Goal: Navigation & Orientation: Understand site structure

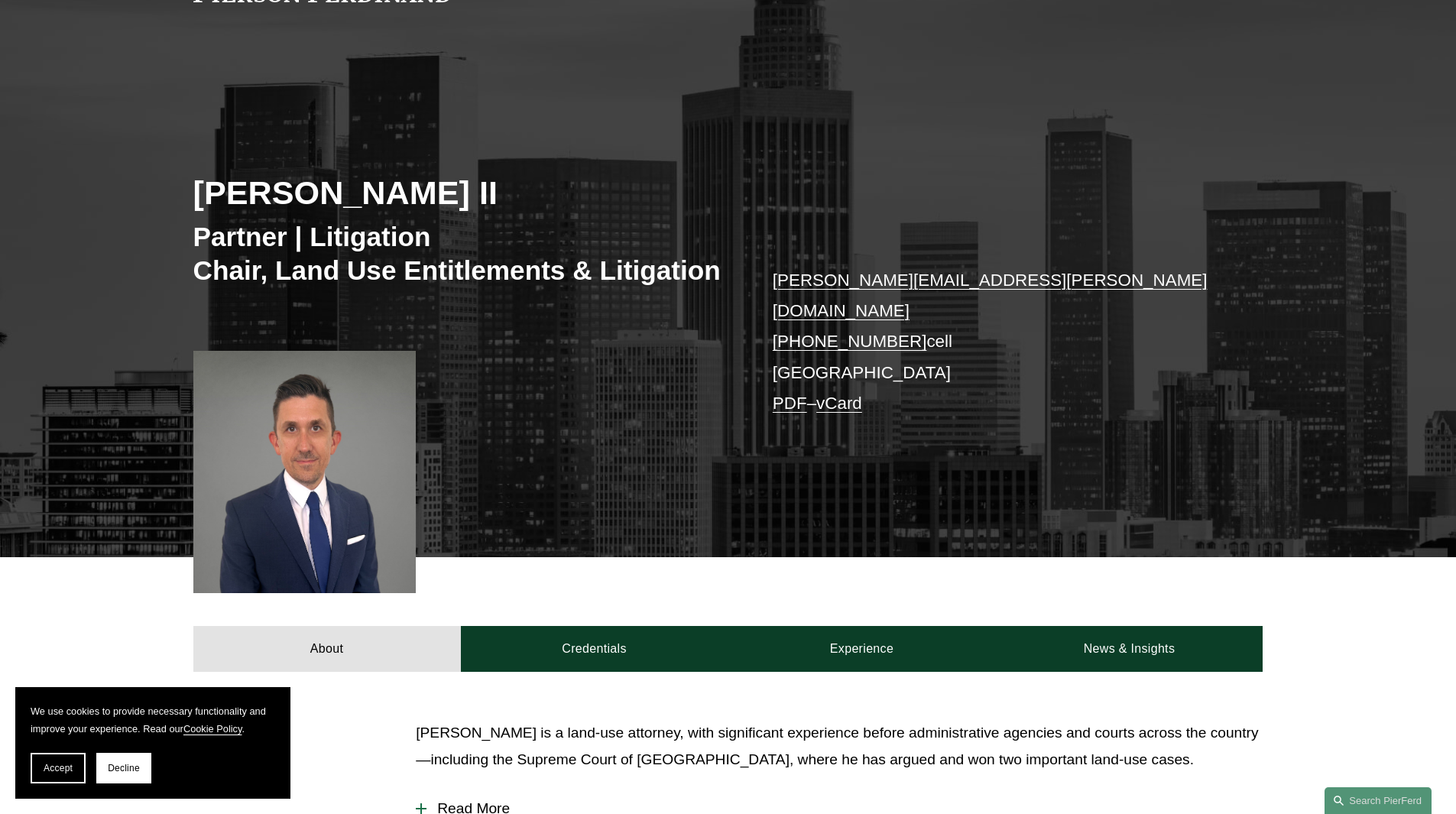
scroll to position [41, 0]
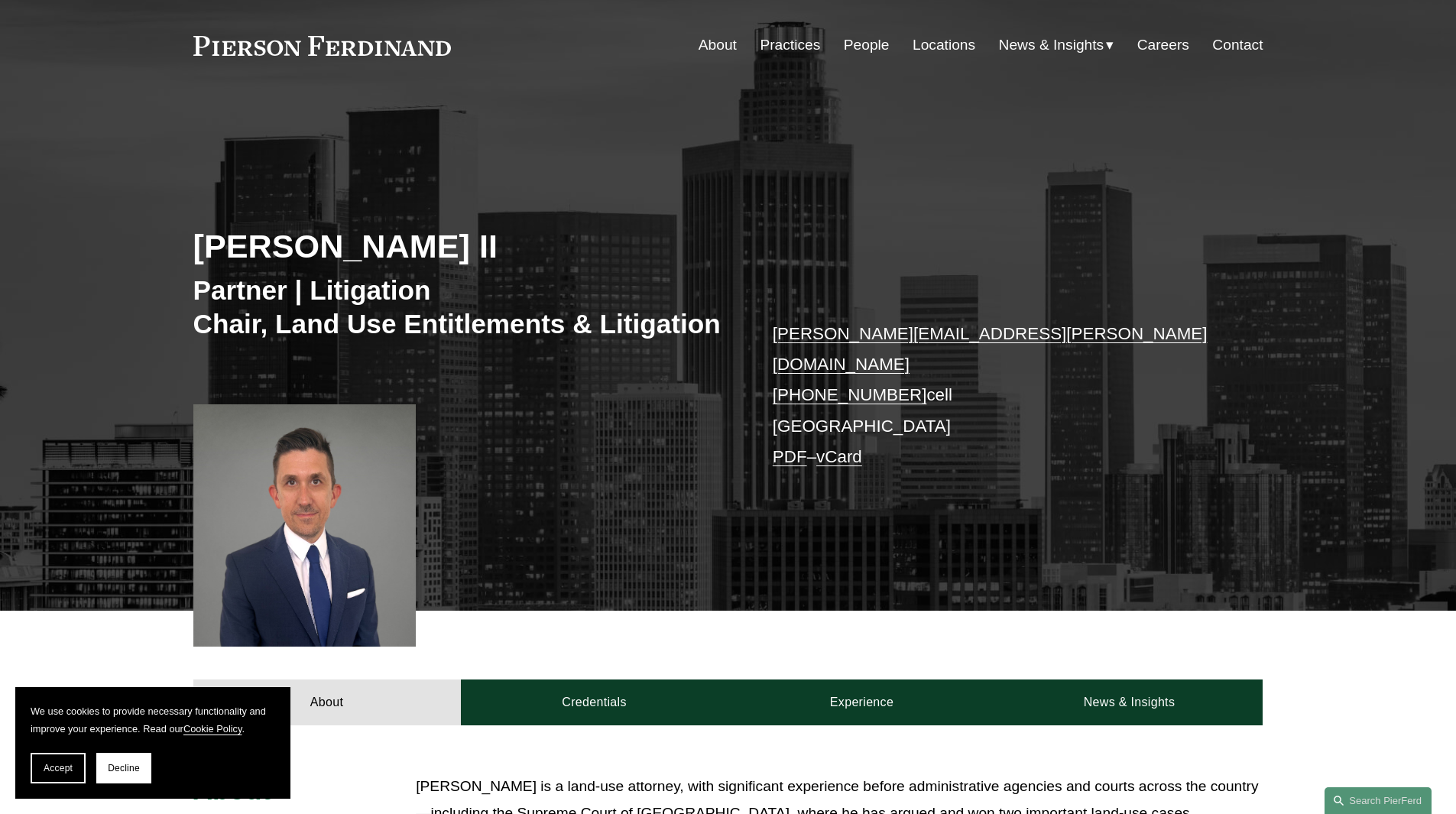
click at [851, 47] on link "People" at bounding box center [867, 45] width 46 height 29
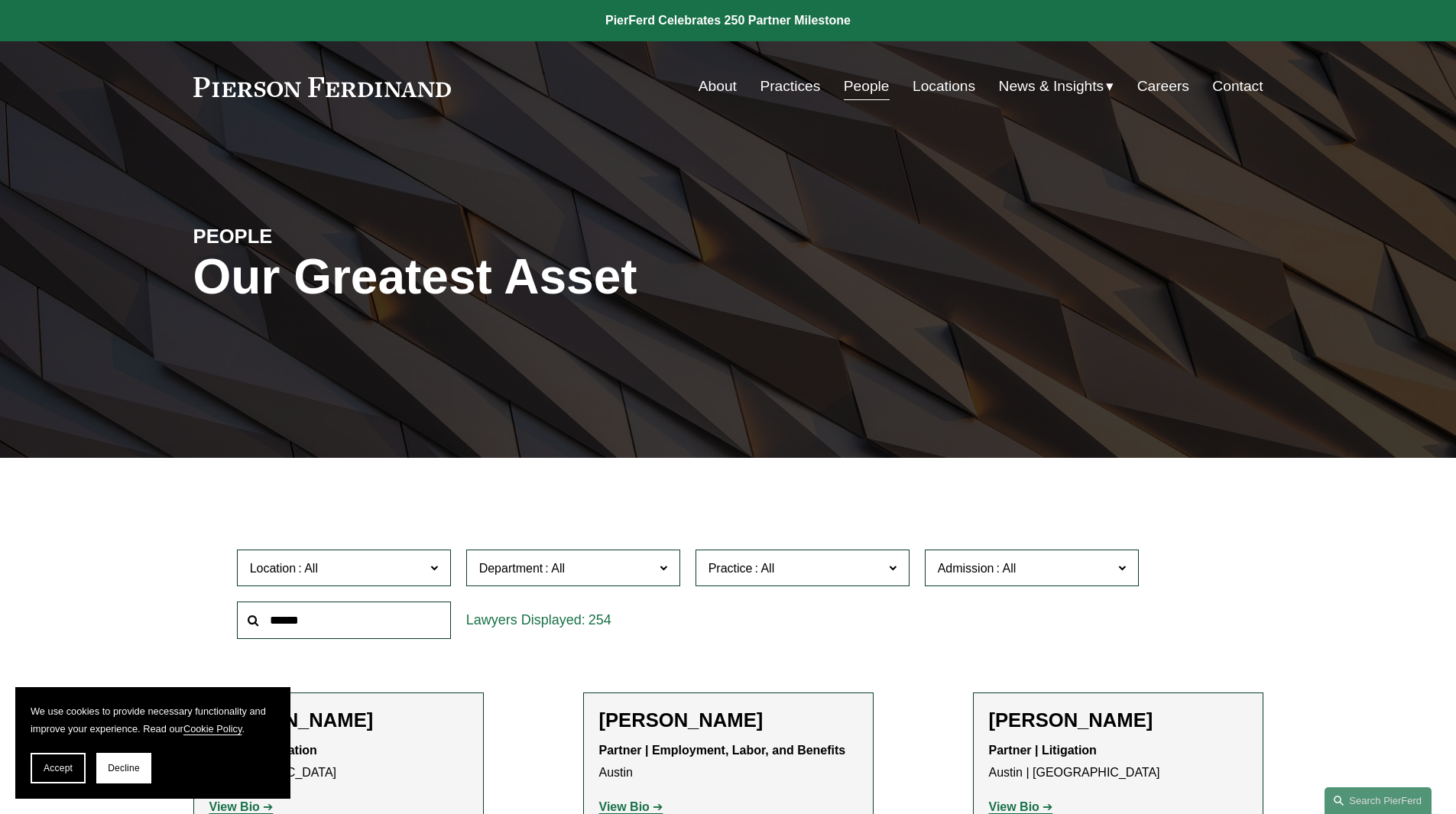
click at [779, 80] on link "Practices" at bounding box center [790, 86] width 60 height 29
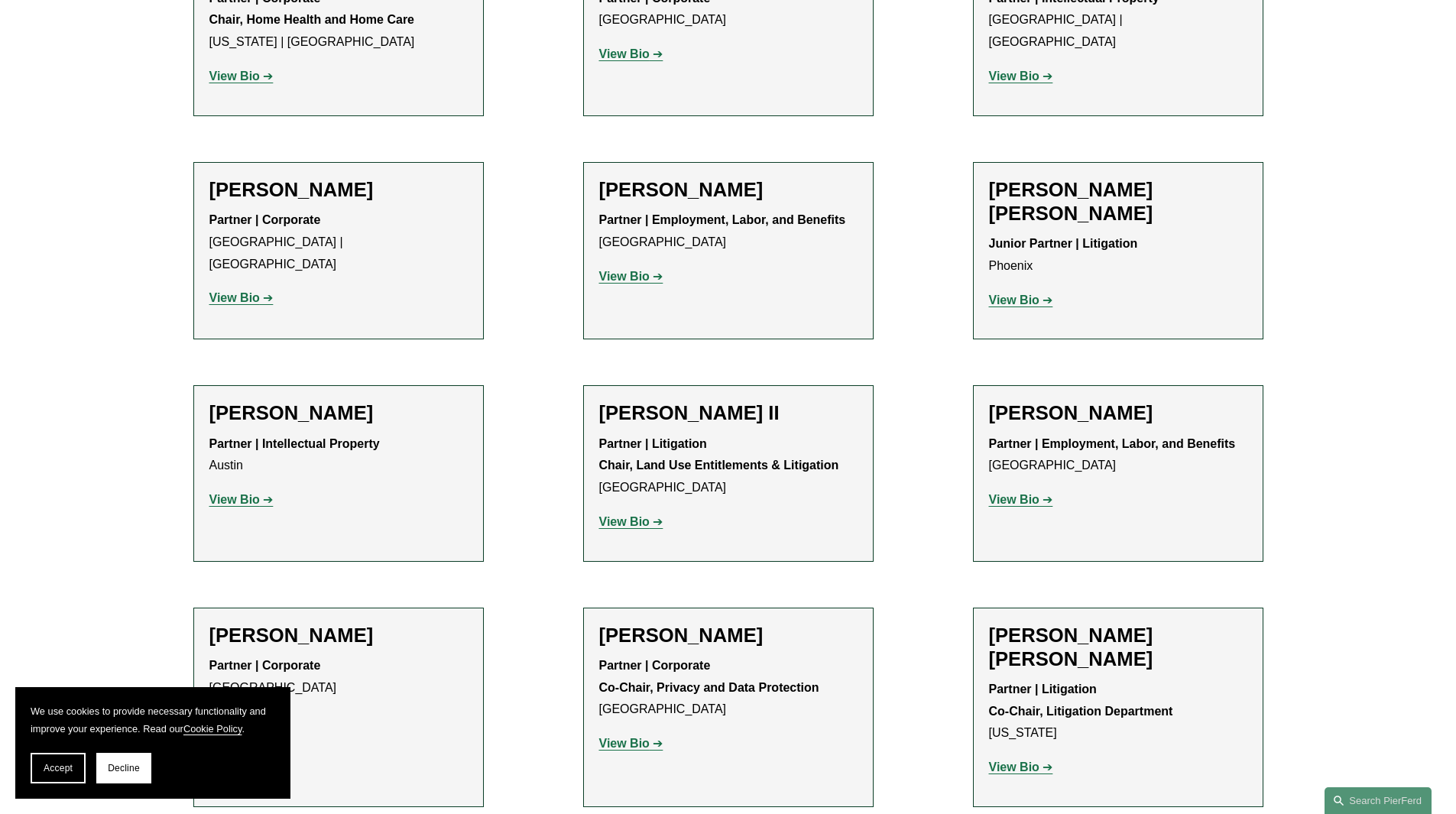
scroll to position [1452, 0]
